Goal: Transaction & Acquisition: Book appointment/travel/reservation

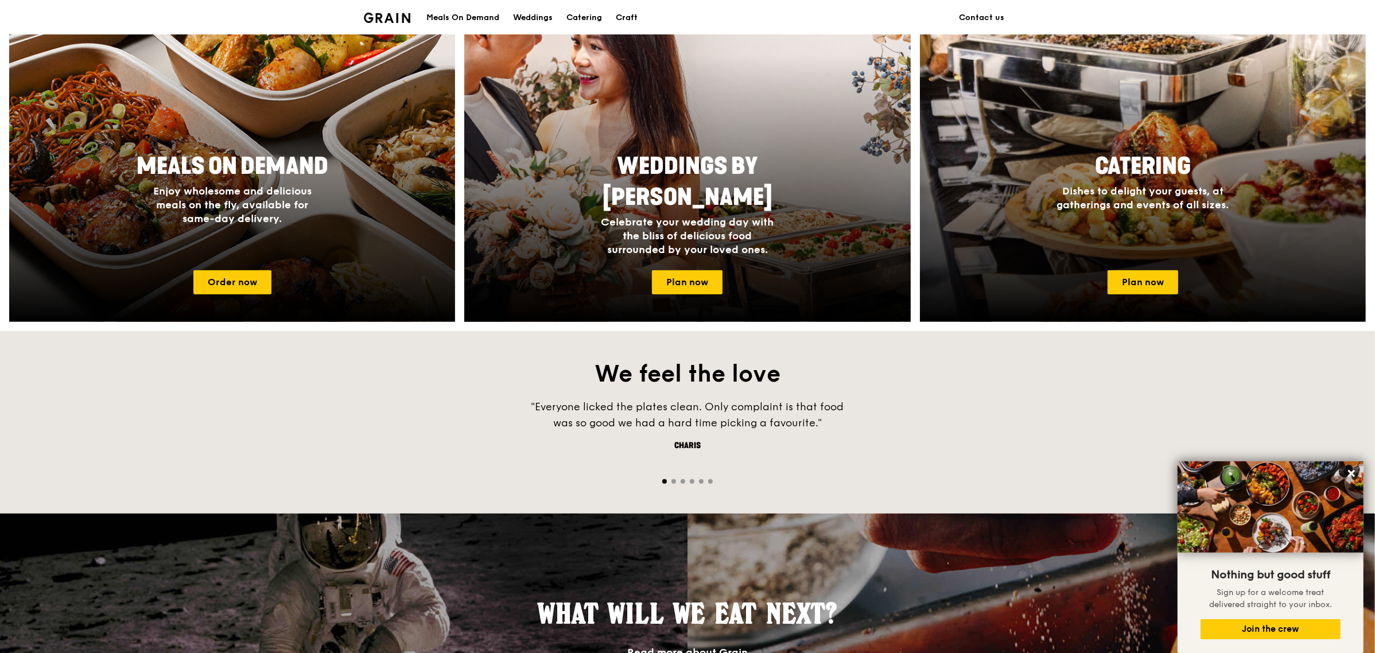
scroll to position [480, 0]
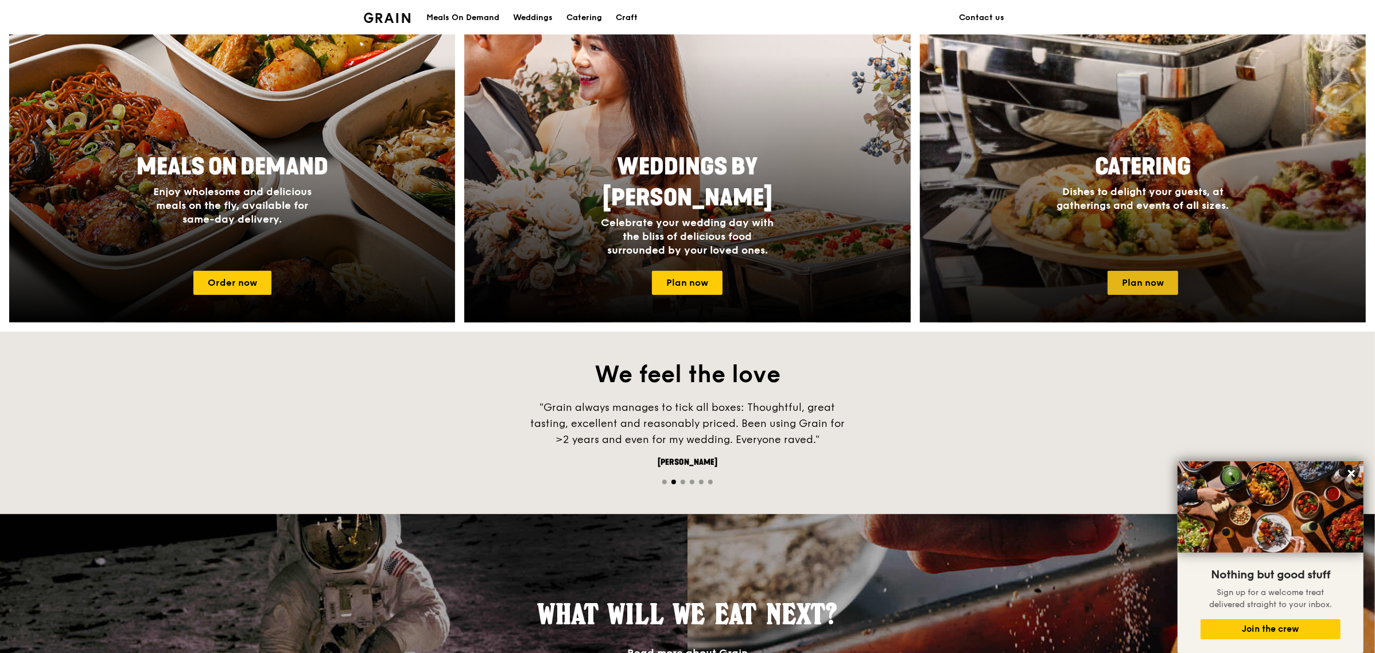
click at [1151, 285] on link "Plan now" at bounding box center [1142, 283] width 71 height 24
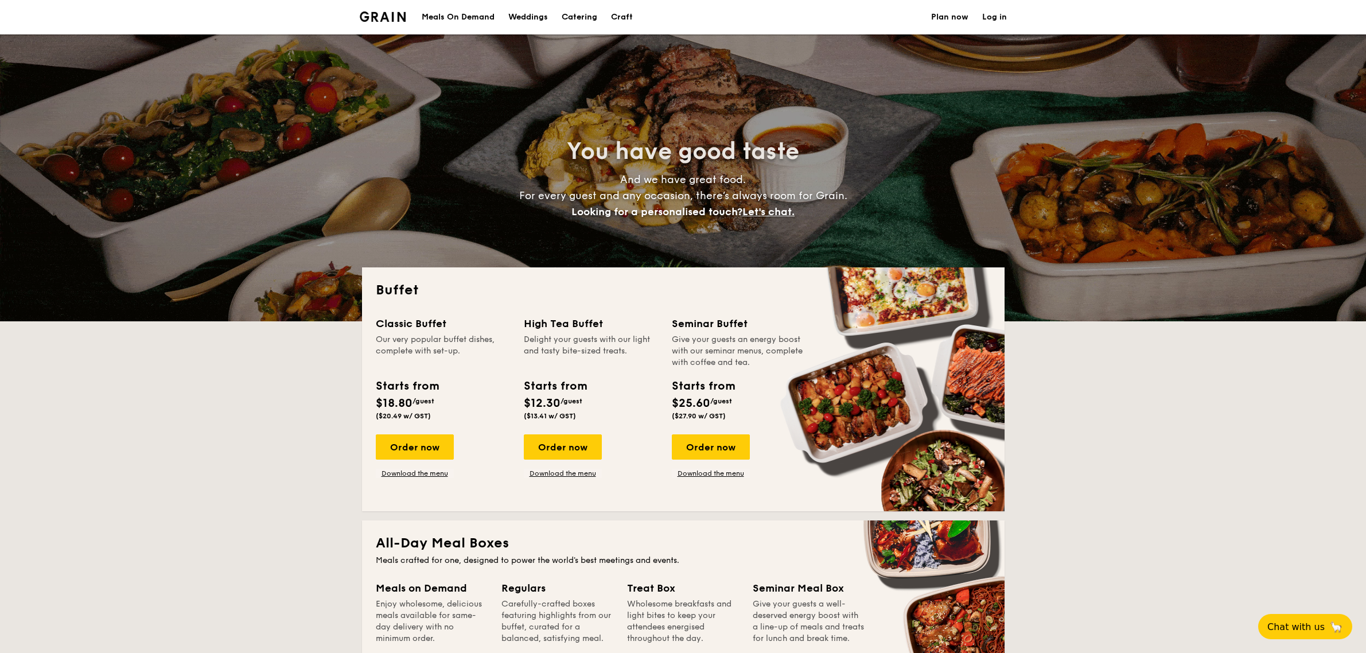
select select
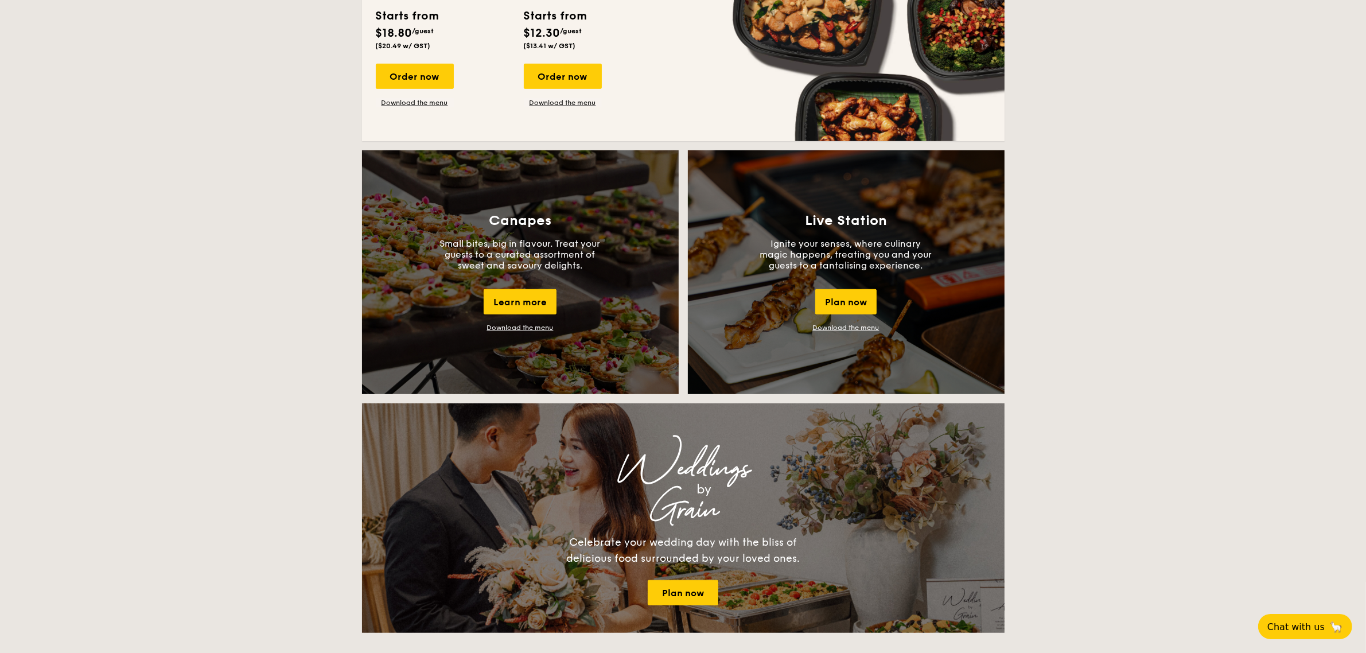
scroll to position [1004, 0]
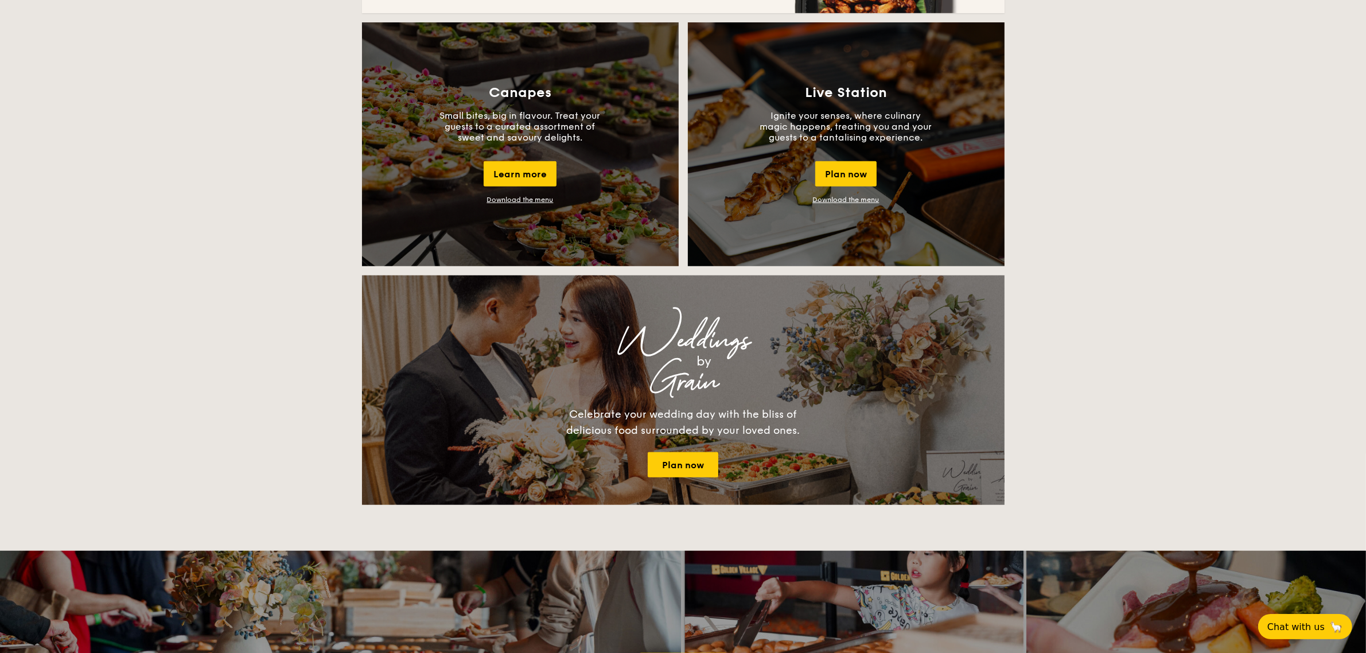
click at [519, 203] on link "Download the menu" at bounding box center [520, 200] width 67 height 8
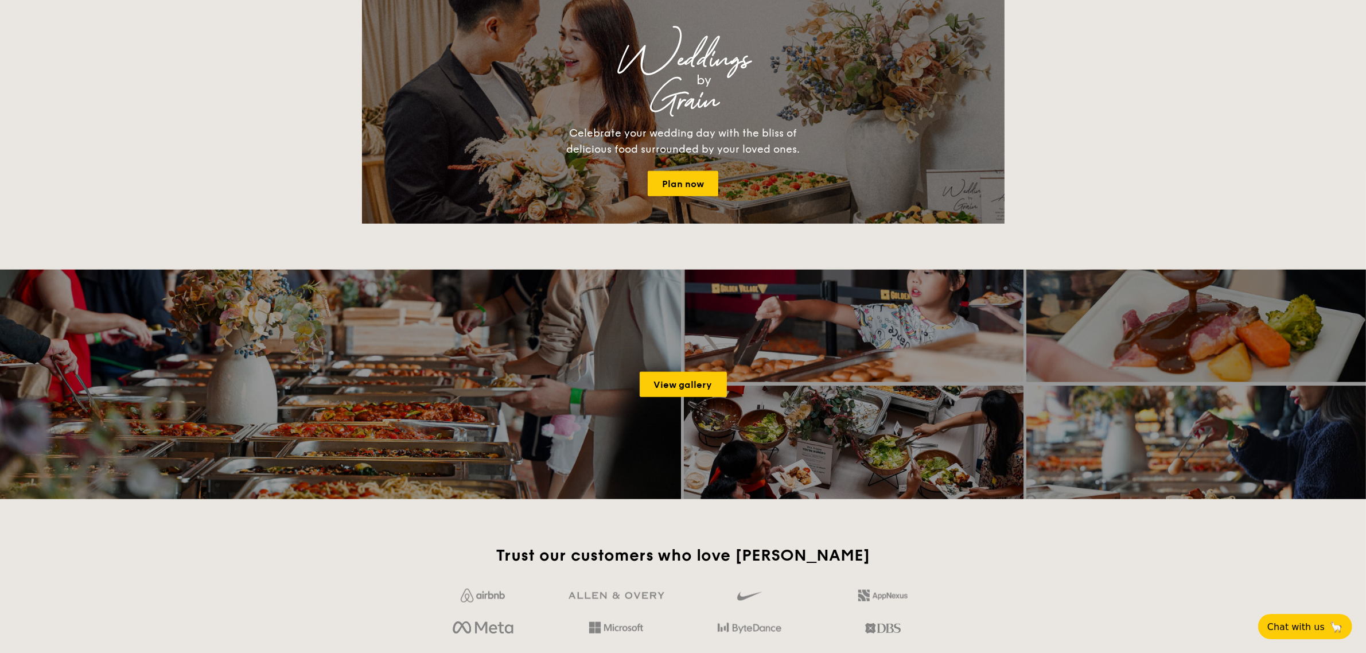
scroll to position [1291, 0]
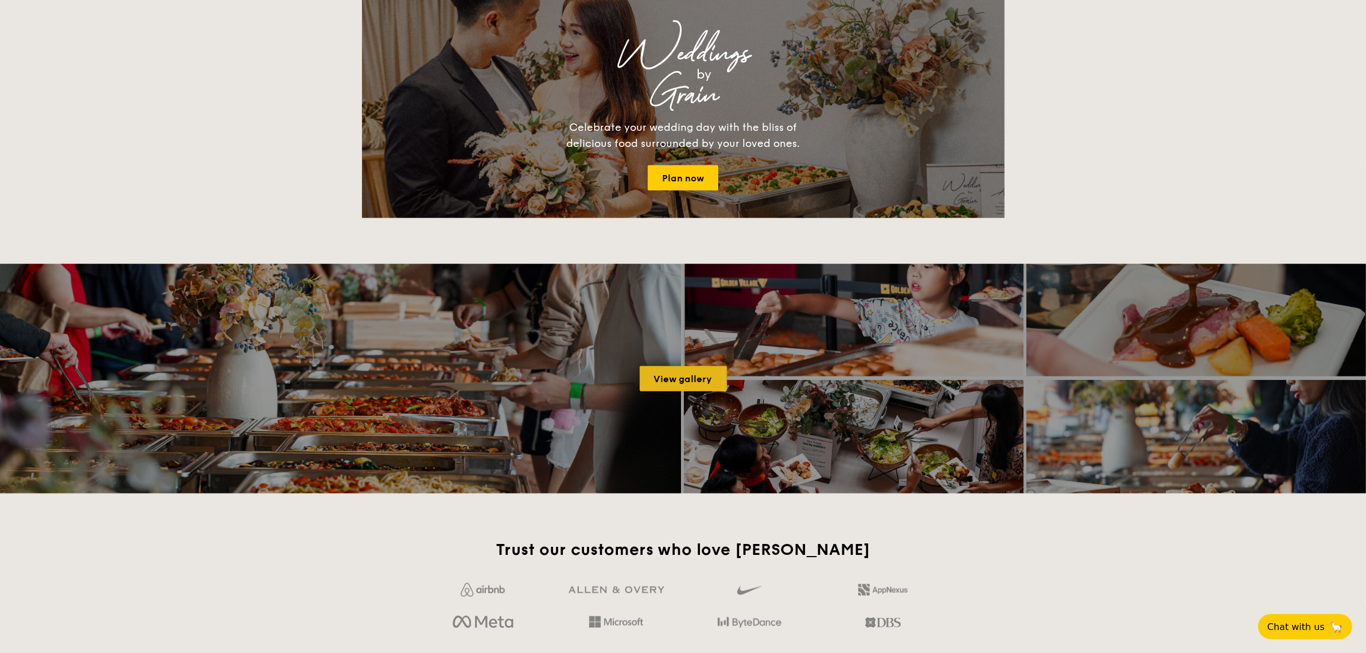
click at [670, 379] on link "View gallery" at bounding box center [683, 378] width 87 height 25
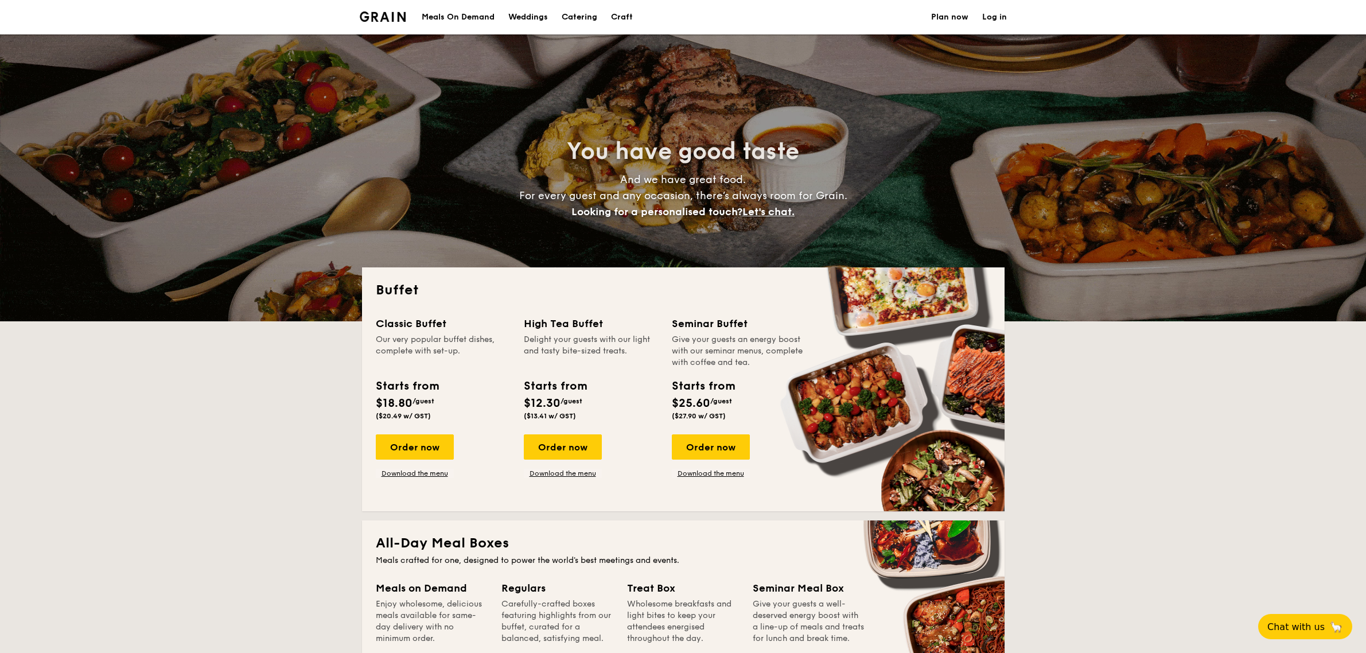
select select
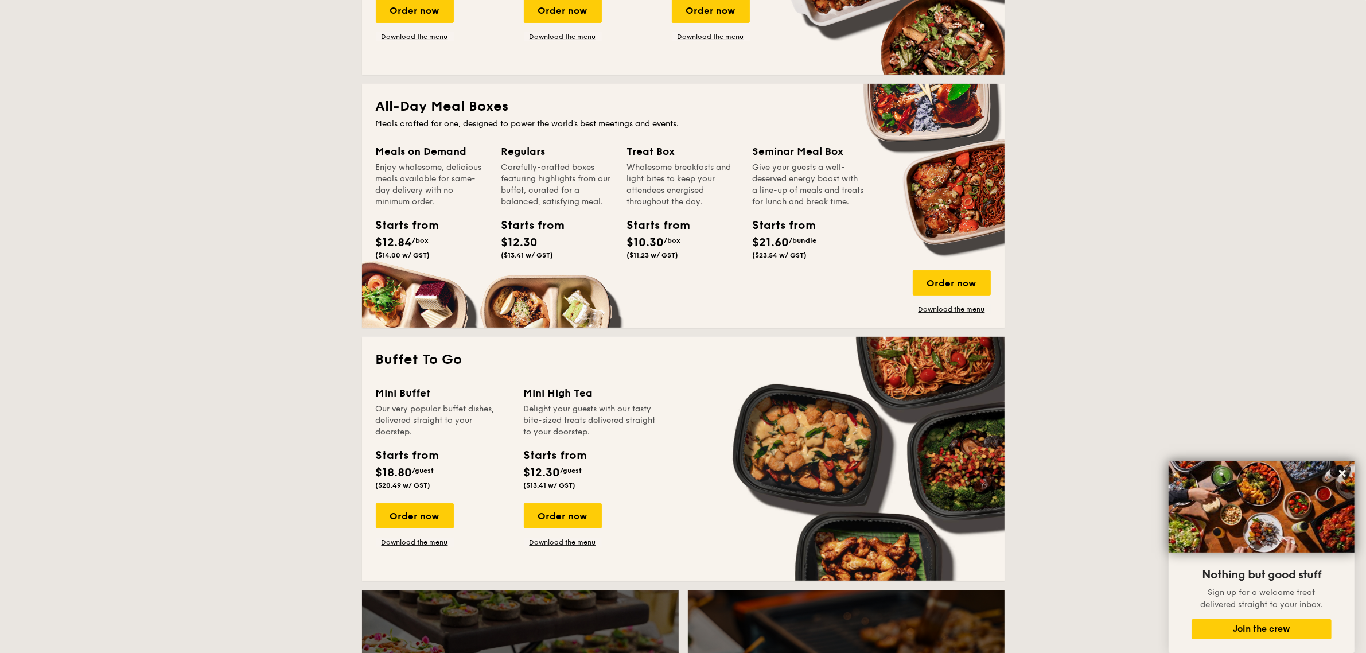
scroll to position [431, 0]
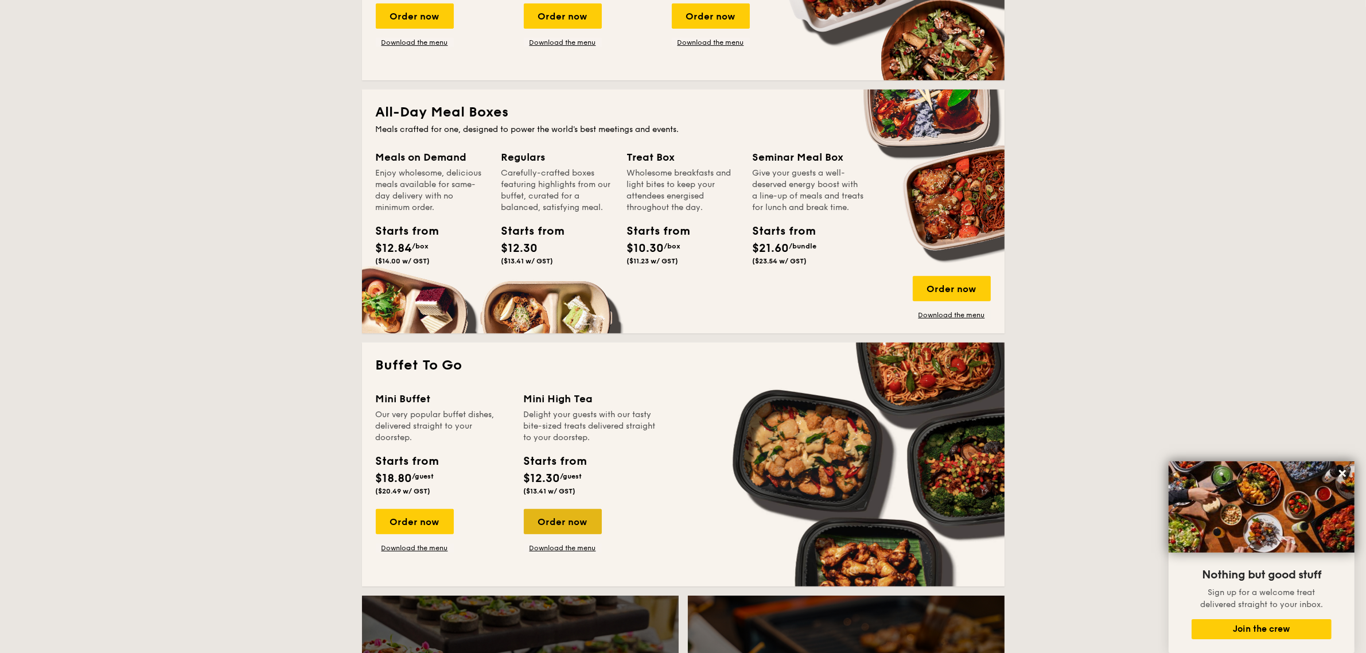
click at [575, 524] on div "Order now" at bounding box center [563, 521] width 78 height 25
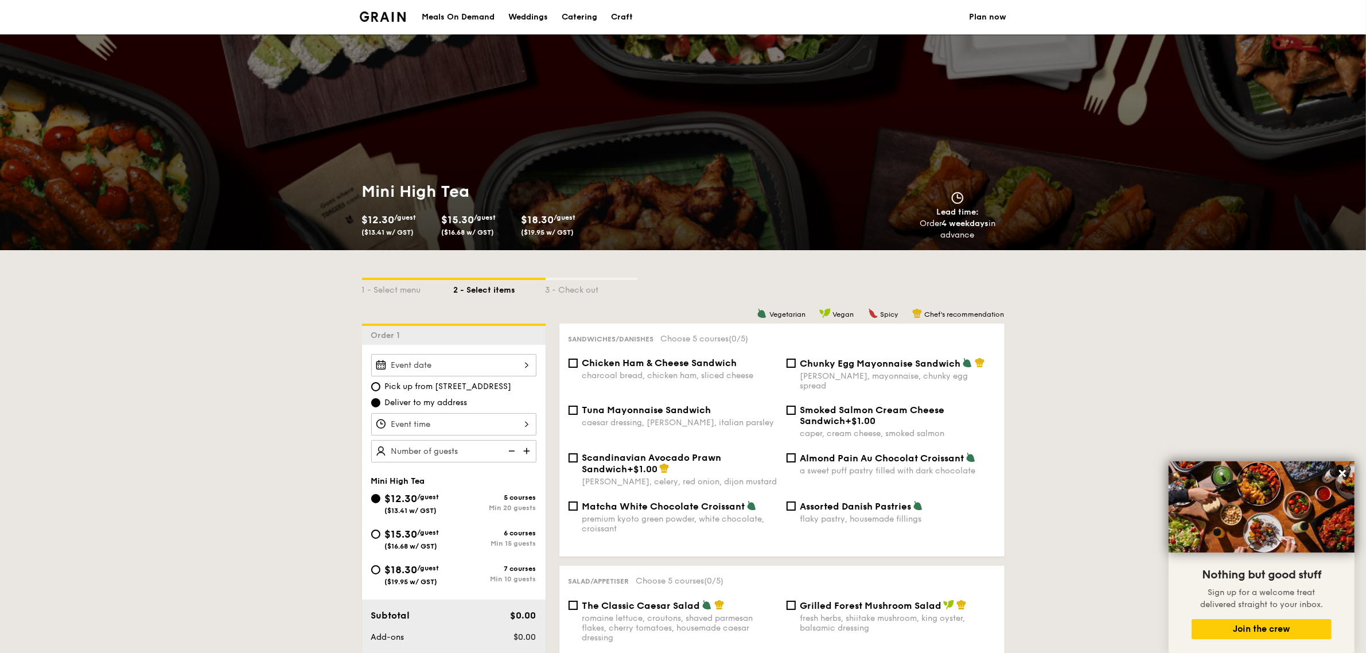
scroll to position [1431, 0]
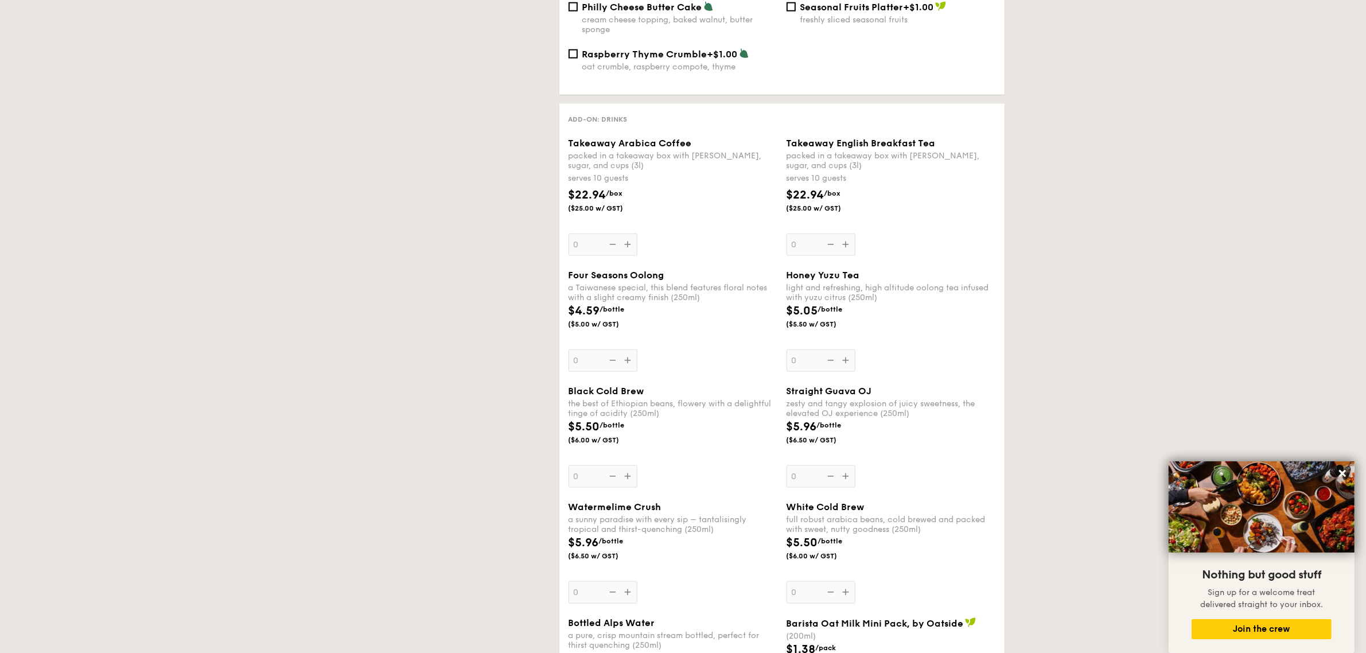
select select
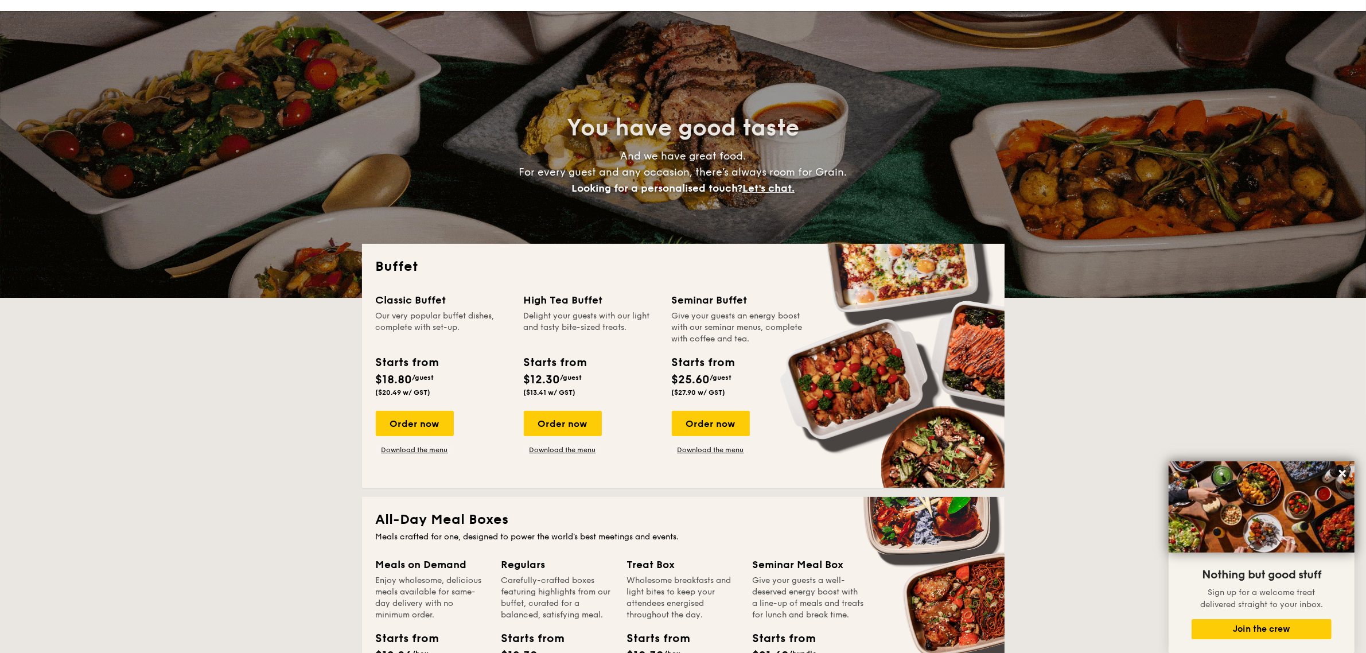
scroll to position [0, 0]
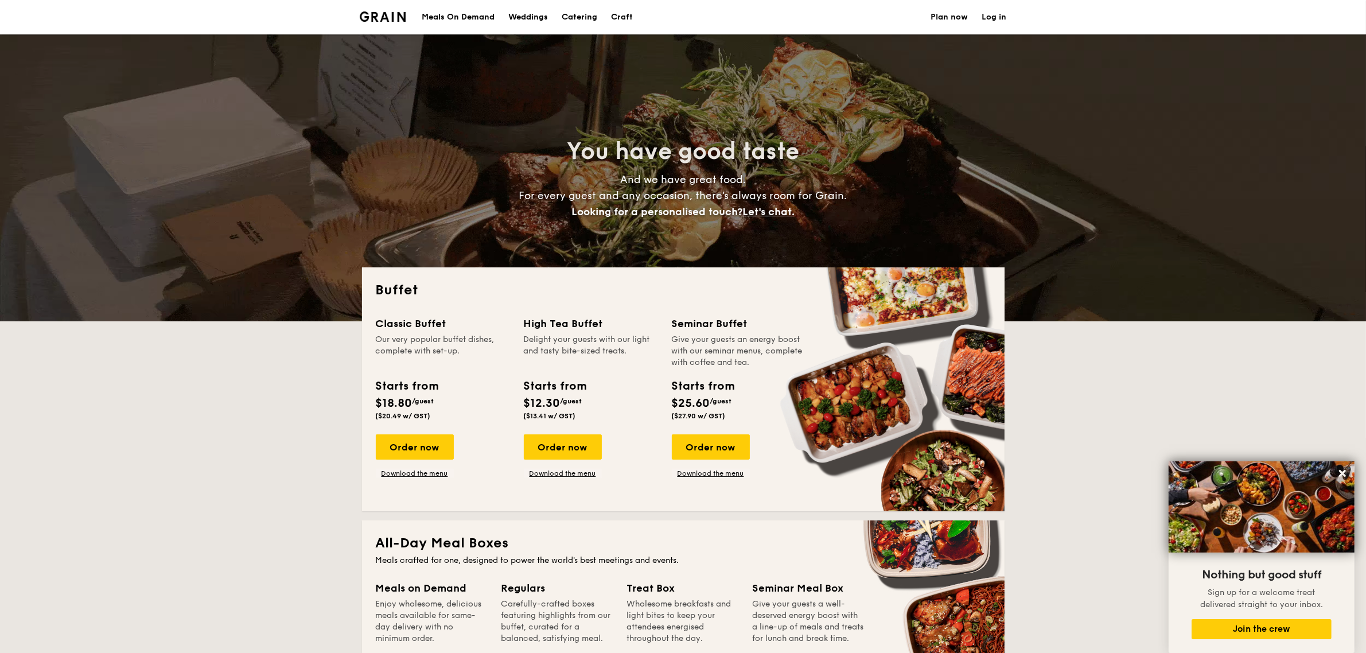
click at [585, 15] on h1 "Catering" at bounding box center [580, 17] width 36 height 34
click at [632, 18] on div "Craft" at bounding box center [622, 17] width 22 height 34
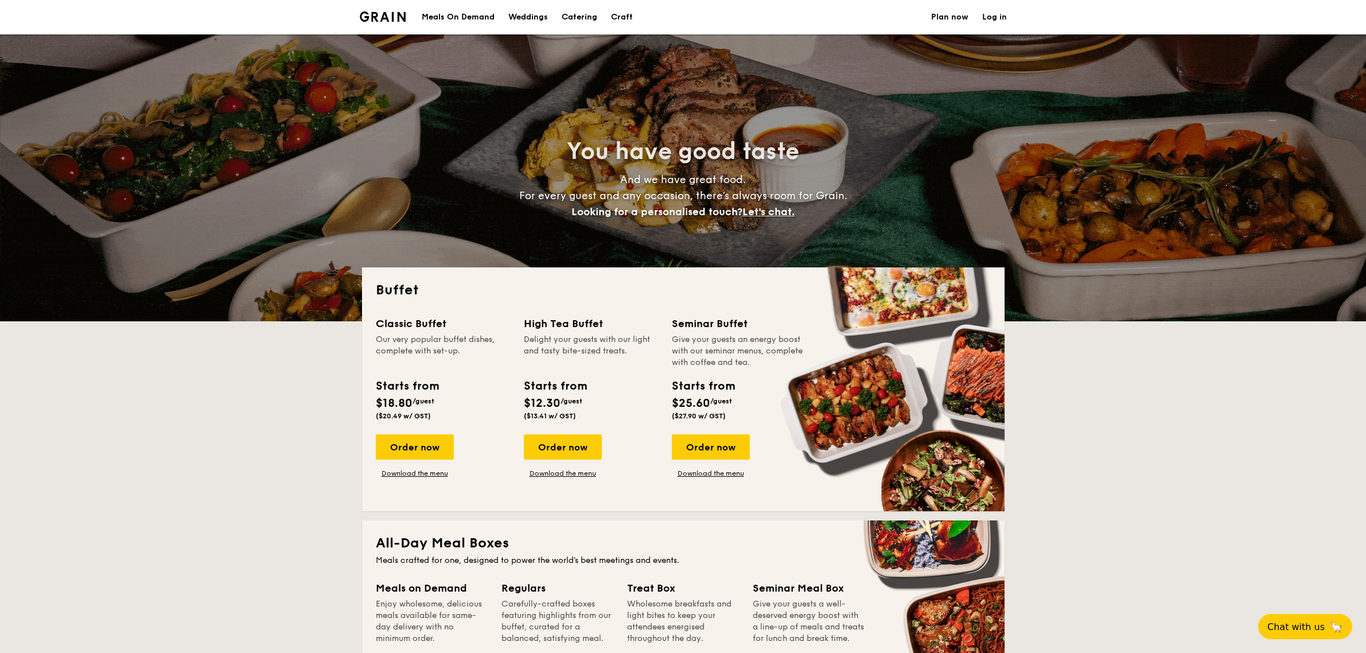
select select
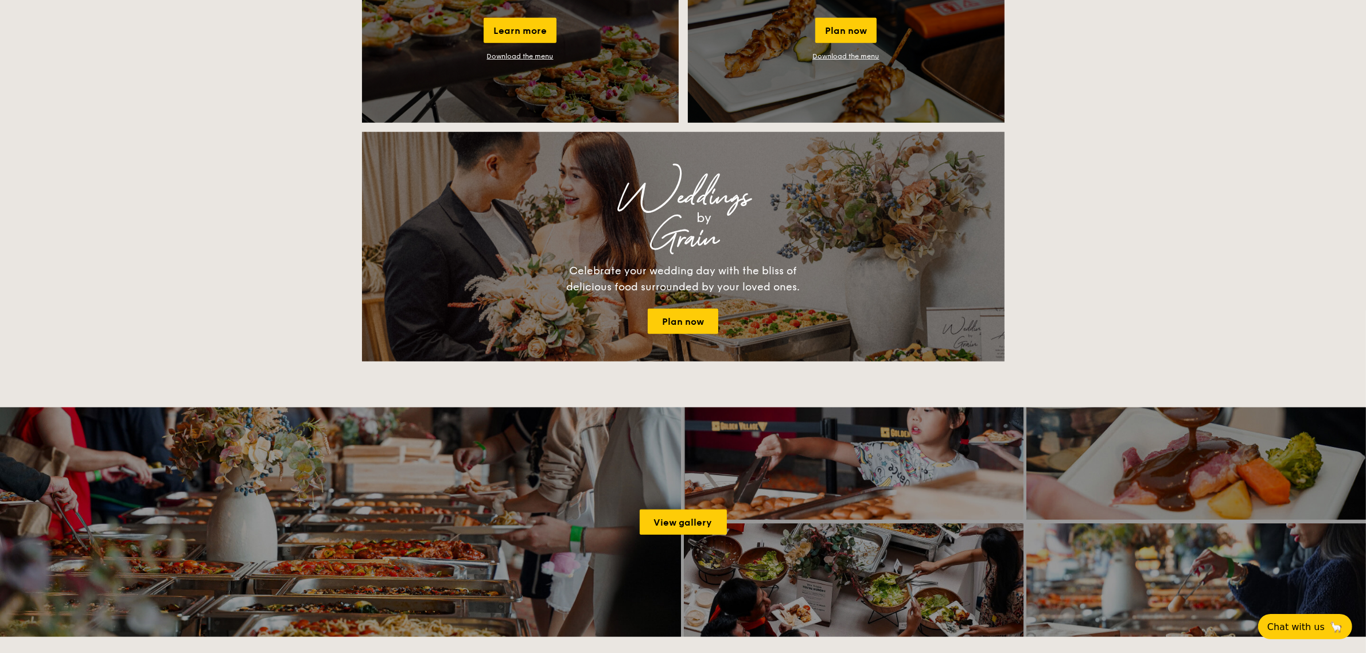
scroll to position [1291, 0]
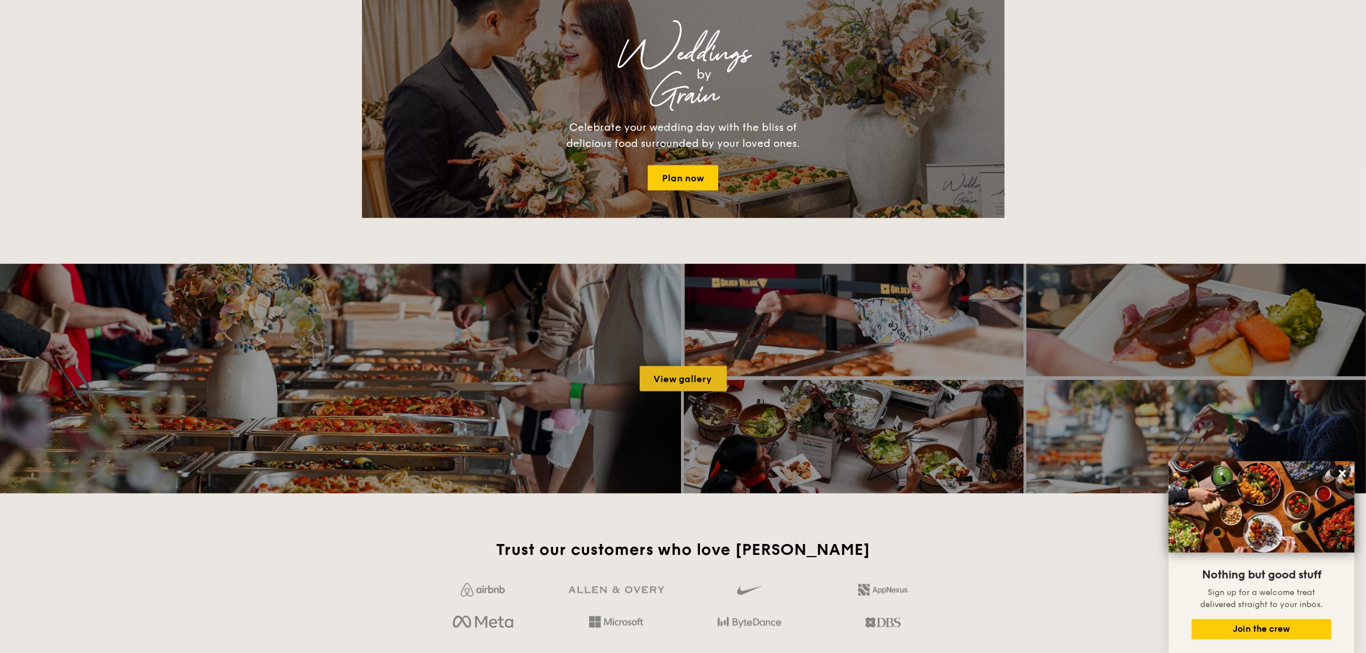
click at [672, 376] on link "View gallery" at bounding box center [683, 378] width 87 height 25
